Goal: Task Accomplishment & Management: Complete application form

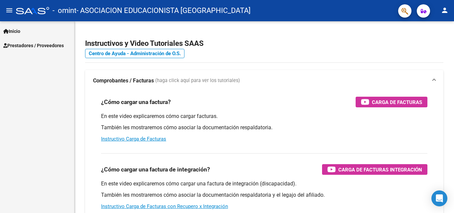
click at [27, 41] on link "Prestadores / Proveedores" at bounding box center [37, 45] width 74 height 14
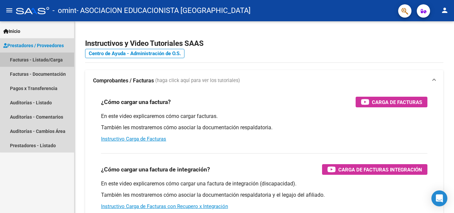
click at [45, 60] on link "Facturas - Listado/Carga" at bounding box center [37, 60] width 74 height 14
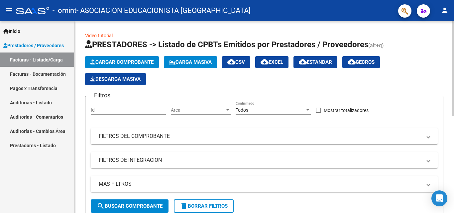
click at [147, 60] on span "Cargar Comprobante" at bounding box center [121, 62] width 63 height 6
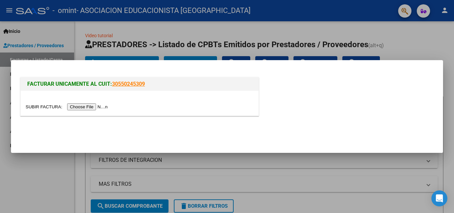
click at [92, 105] on input "file" at bounding box center [68, 106] width 84 height 7
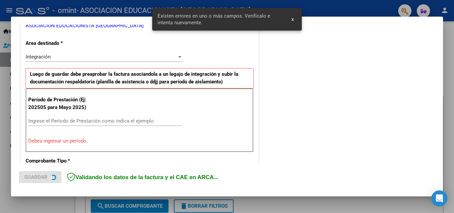
scroll to position [150, 0]
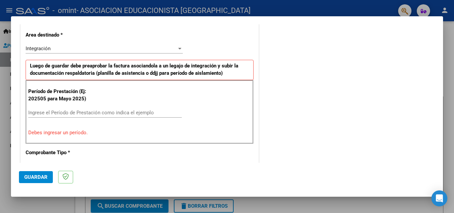
click at [86, 113] on input "Ingrese el Período de Prestación como indica el ejemplo" at bounding box center [105, 113] width 154 height 6
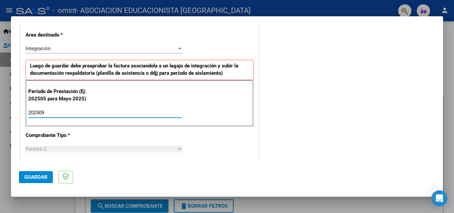
type input "202509"
click at [297, 107] on div "COMENTARIOS Comentarios del Prestador / Gerenciador:" at bounding box center [347, 171] width 175 height 578
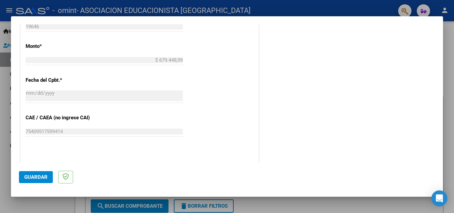
scroll to position [366, 0]
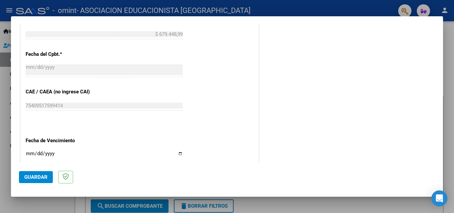
click at [35, 175] on span "Guardar" at bounding box center [35, 177] width 23 height 6
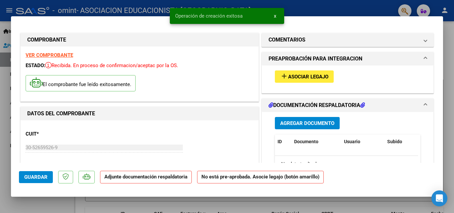
click at [303, 77] on span "Asociar Legajo" at bounding box center [308, 77] width 40 height 6
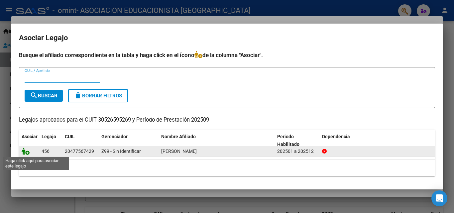
click at [28, 154] on icon at bounding box center [26, 151] width 8 height 7
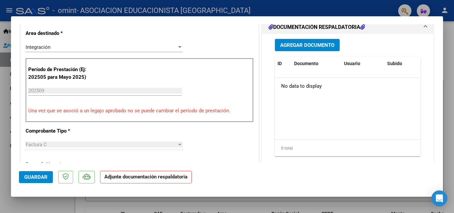
scroll to position [166, 0]
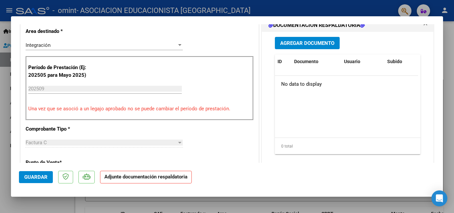
click at [308, 45] on span "Agregar Documento" at bounding box center [307, 43] width 54 height 6
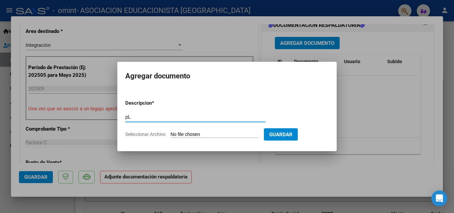
type input "p"
click at [152, 116] on input "Planilla de aistencia" at bounding box center [195, 117] width 140 height 6
type input "Planilla de asistencia"
click at [215, 133] on input "Seleccionar Archivo" at bounding box center [214, 135] width 88 height 6
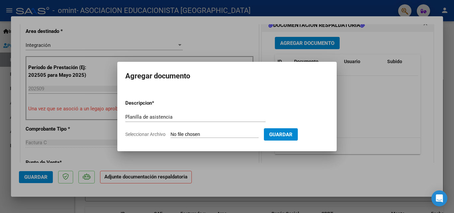
type input "C:\fakepath\[PERSON_NAME] de asistencia - FORMACION LABORAL - copia.pdf"
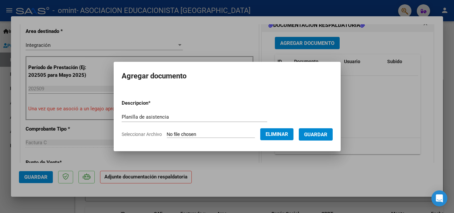
click at [322, 136] on span "Guardar" at bounding box center [315, 135] width 23 height 6
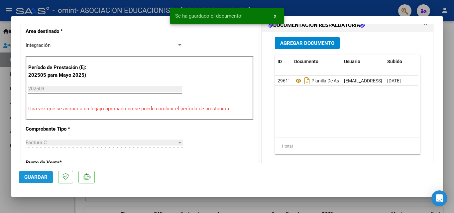
click at [37, 176] on span "Guardar" at bounding box center [35, 177] width 23 height 6
type input "$ 0,00"
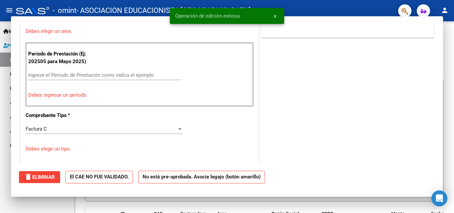
scroll to position [138, 0]
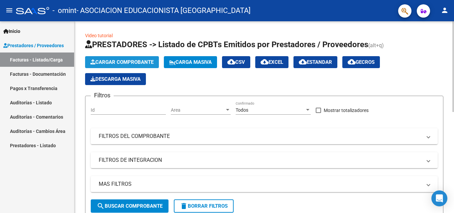
click at [137, 62] on span "Cargar Comprobante" at bounding box center [121, 62] width 63 height 6
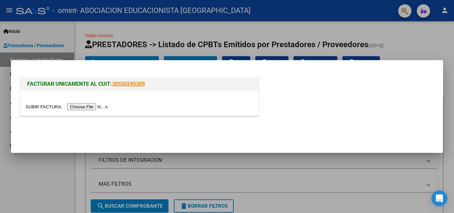
click at [107, 105] on input "file" at bounding box center [68, 106] width 84 height 7
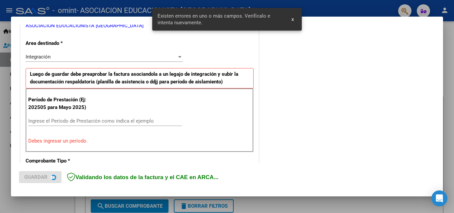
scroll to position [150, 0]
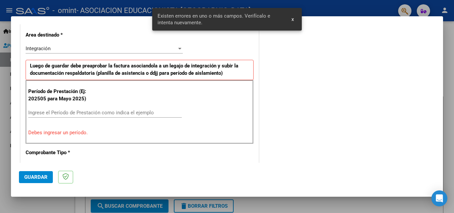
click at [52, 113] on input "Ingrese el Período de Prestación como indica el ejemplo" at bounding box center [105, 113] width 154 height 6
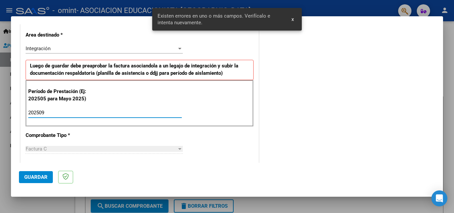
type input "202509"
drag, startPoint x: 265, startPoint y: 98, endPoint x: 261, endPoint y: 94, distance: 5.9
click at [265, 98] on div "COMENTARIOS Comentarios del Prestador / Gerenciador:" at bounding box center [347, 171] width 175 height 578
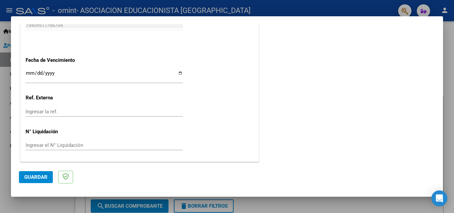
scroll to position [446, 0]
click at [31, 174] on span "Guardar" at bounding box center [35, 177] width 23 height 6
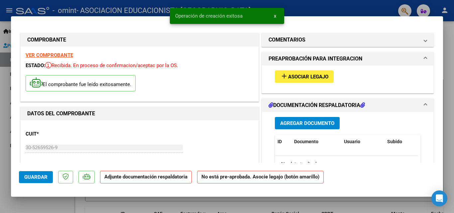
click at [281, 74] on mat-icon "add" at bounding box center [284, 76] width 8 height 8
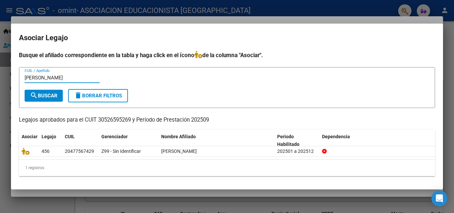
type input "[PERSON_NAME]"
click at [47, 95] on span "search Buscar" at bounding box center [44, 96] width 28 height 6
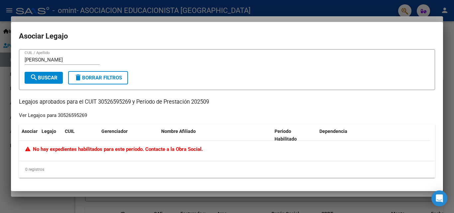
click at [103, 75] on span "delete Borrar Filtros" at bounding box center [98, 78] width 48 height 6
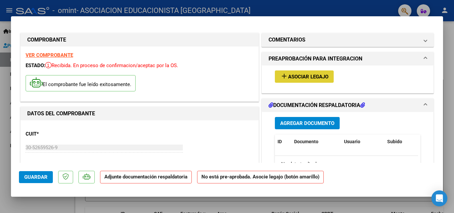
click at [299, 120] on span "Agregar Documento" at bounding box center [307, 123] width 54 height 6
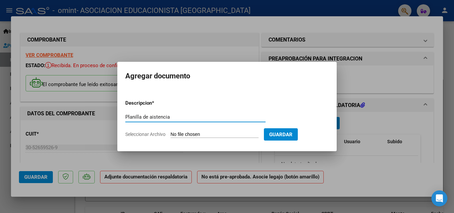
type input "Planilla de aistencia"
click at [221, 132] on input "Seleccionar Archivo" at bounding box center [214, 135] width 88 height 6
type input "C:\fakepath\[PERSON_NAME] [PERSON_NAME]- Planilla de asistencia - FORMACION LAB…"
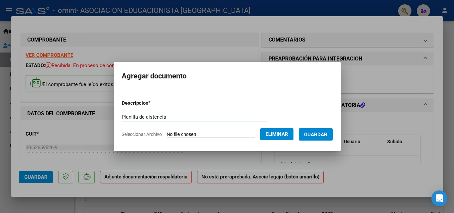
click at [143, 116] on input "Planilla de aistencia" at bounding box center [195, 117] width 146 height 6
type input "Planilla de asistencia"
click at [327, 134] on span "Guardar" at bounding box center [315, 135] width 23 height 6
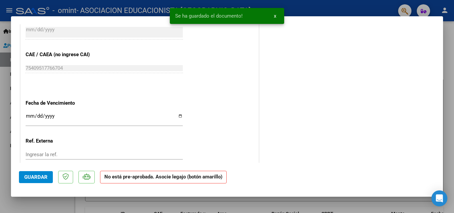
scroll to position [439, 0]
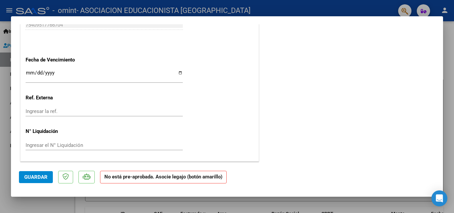
click at [45, 178] on span "Guardar" at bounding box center [35, 177] width 23 height 6
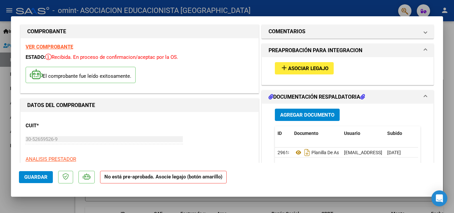
scroll to position [0, 0]
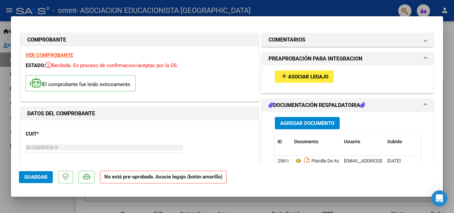
click at [283, 77] on mat-icon "add" at bounding box center [284, 76] width 8 height 8
type input "$ 0,00"
